Goal: Task Accomplishment & Management: Complete application form

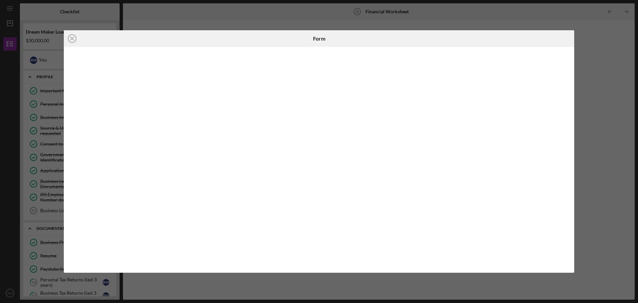
scroll to position [100, 0]
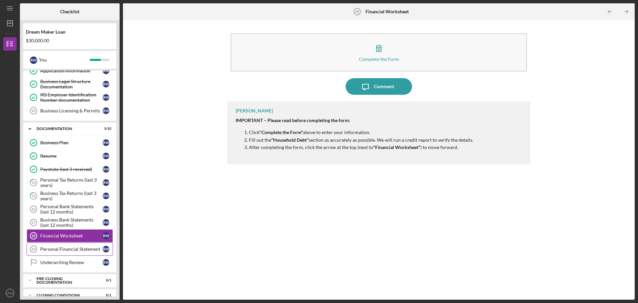
click at [62, 251] on div "Personal Financial Statement" at bounding box center [71, 248] width 62 height 5
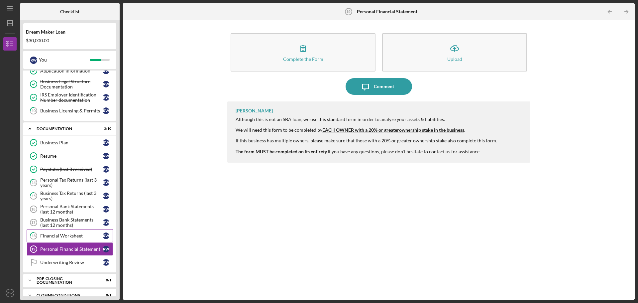
click at [61, 233] on link "18 Financial Worksheet R W" at bounding box center [70, 235] width 86 height 13
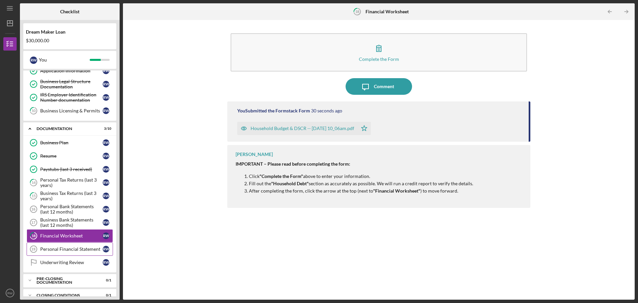
click at [69, 247] on div "Personal Financial Statement" at bounding box center [71, 248] width 62 height 5
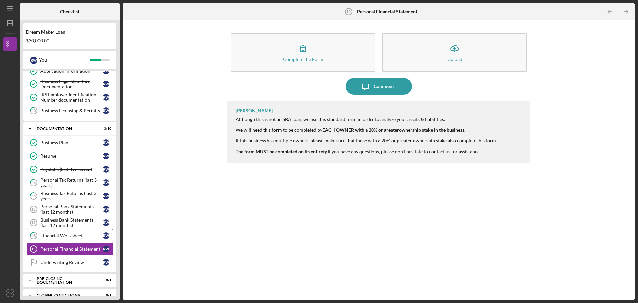
click at [65, 233] on div "Financial Worksheet" at bounding box center [71, 235] width 62 height 5
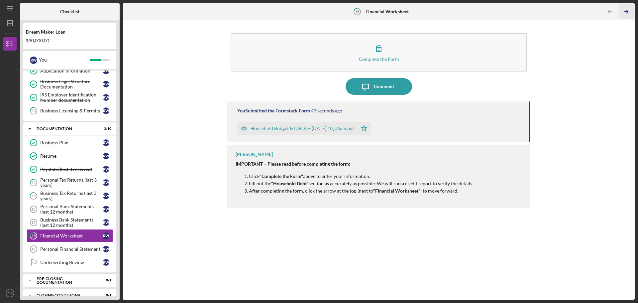
click at [625, 13] on icon "Icon/Table Pagination Arrow" at bounding box center [626, 11] width 15 height 15
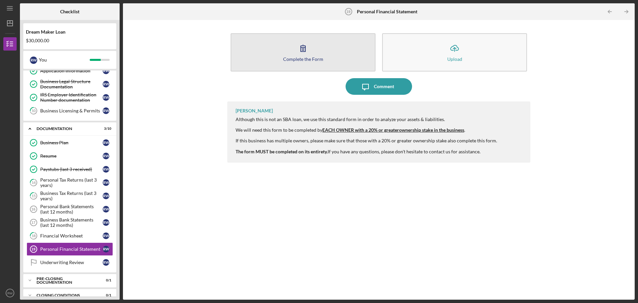
click at [309, 51] on icon "button" at bounding box center [303, 48] width 17 height 17
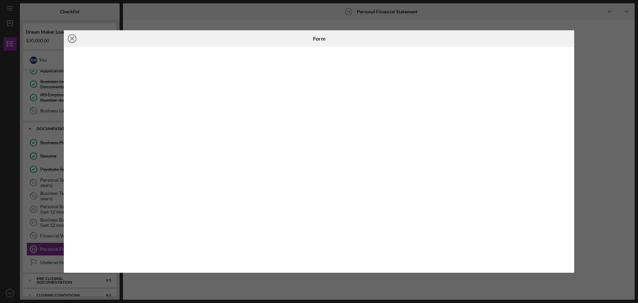
click at [73, 34] on icon "Icon/Close" at bounding box center [72, 38] width 17 height 17
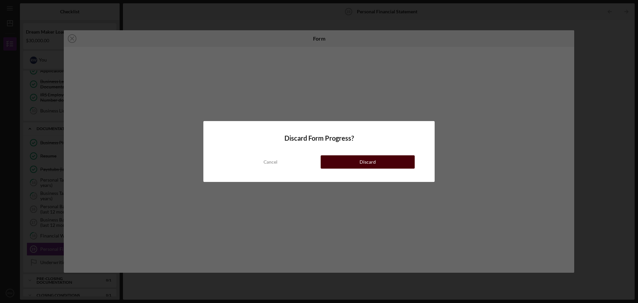
click at [375, 160] on div "Discard" at bounding box center [368, 161] width 16 height 13
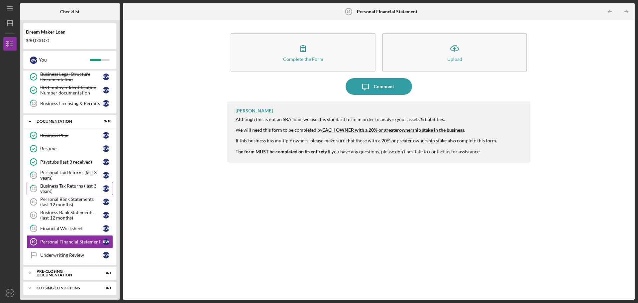
scroll to position [109, 0]
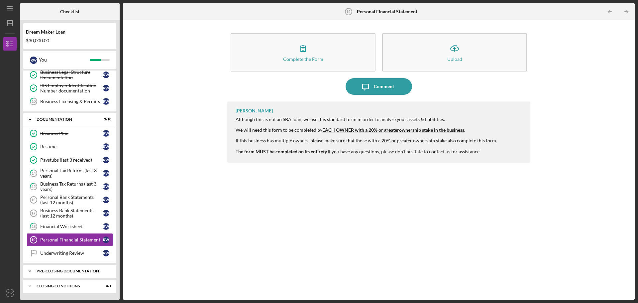
click at [42, 271] on div "Pre-Closing Documentation" at bounding box center [72, 271] width 71 height 4
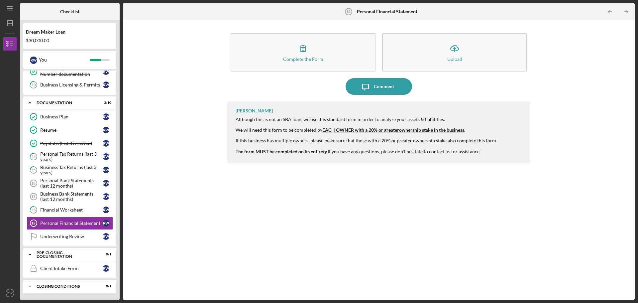
scroll to position [126, 0]
click at [58, 264] on link "Client Intake Form Client Intake Form R W" at bounding box center [70, 267] width 86 height 13
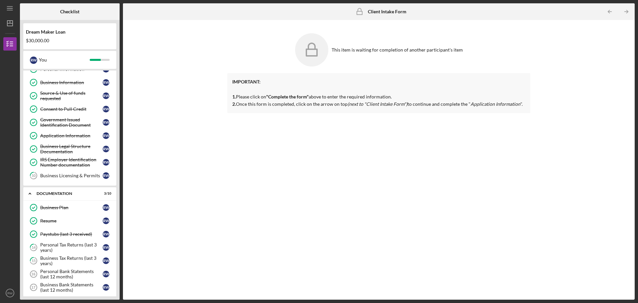
scroll to position [26, 0]
